Goal: Entertainment & Leisure: Consume media (video, audio)

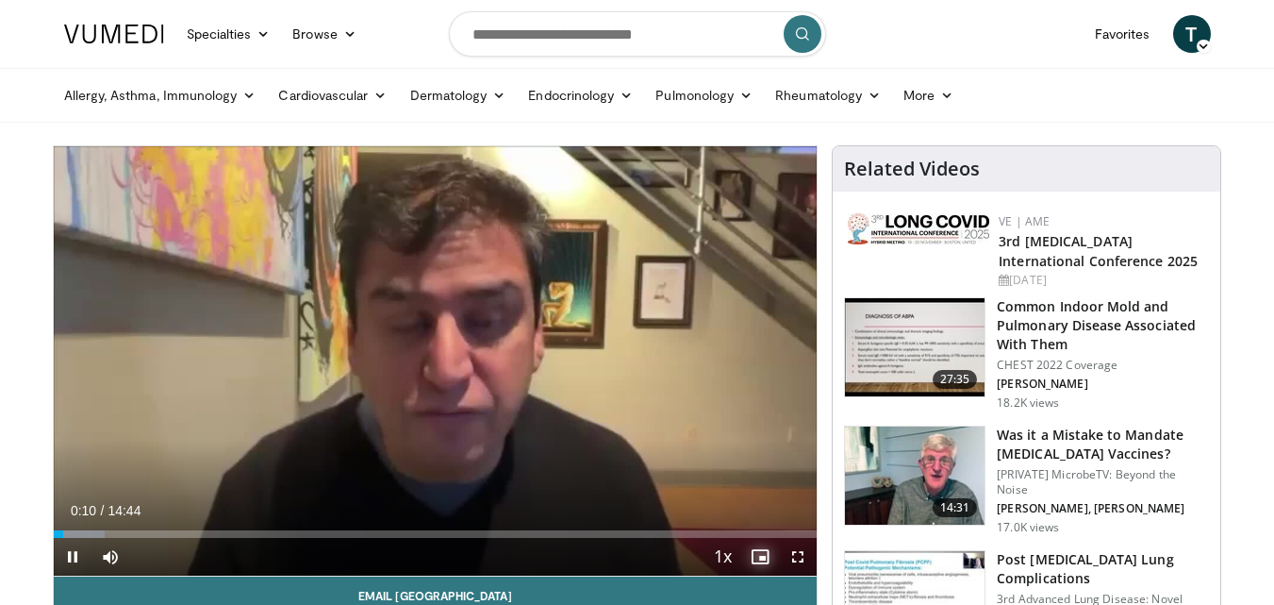
click at [758, 552] on span "Video Player" at bounding box center [760, 557] width 38 height 38
click at [762, 550] on span "Video Player" at bounding box center [760, 557] width 38 height 38
click at [795, 558] on span "Video Player" at bounding box center [798, 557] width 38 height 38
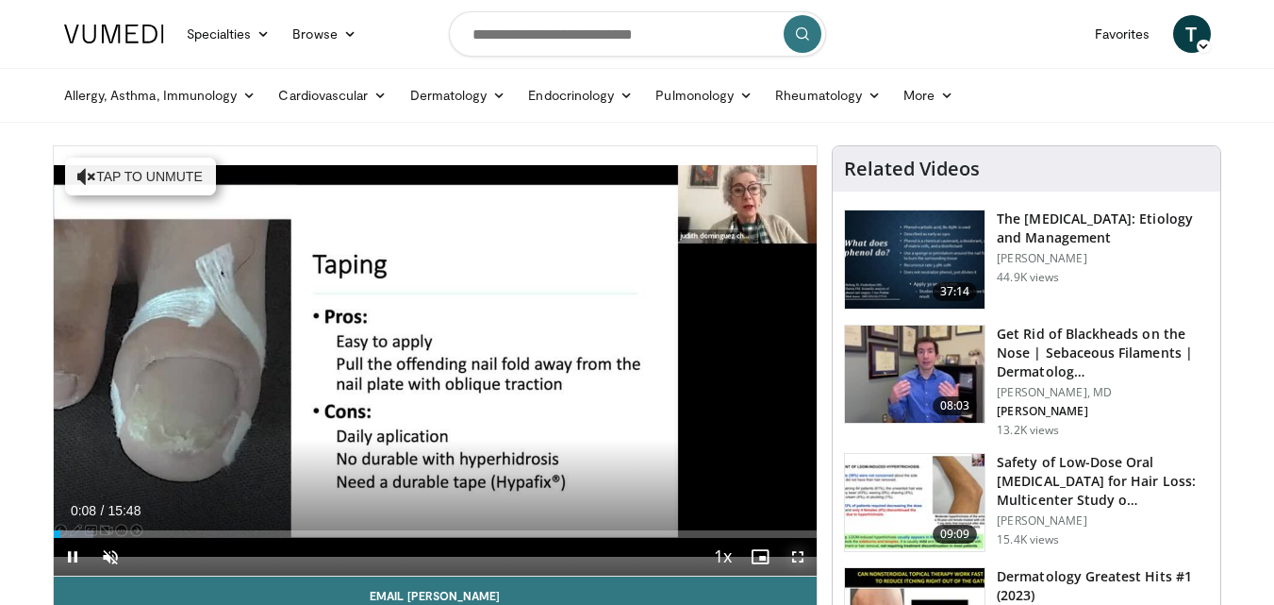
click at [797, 555] on span "Video Player" at bounding box center [798, 557] width 38 height 38
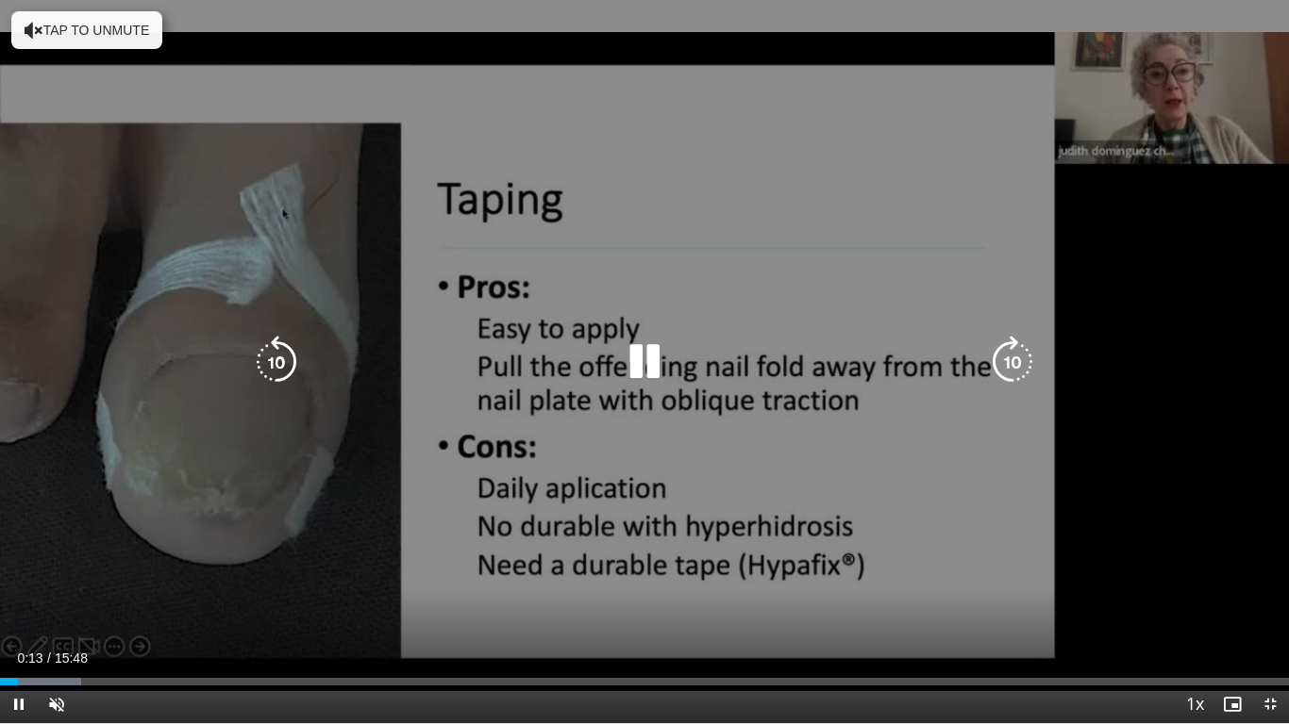
click at [629, 363] on icon "Video Player" at bounding box center [644, 362] width 53 height 53
click at [642, 360] on icon "Video Player" at bounding box center [644, 362] width 53 height 53
click at [71, 28] on button "Tap to unmute" at bounding box center [86, 30] width 151 height 38
